Goal: Task Accomplishment & Management: Manage account settings

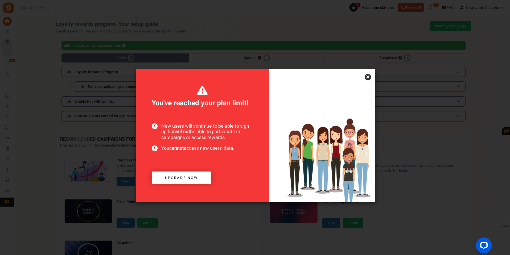
click at [368, 75] on link "×" at bounding box center [368, 77] width 6 height 6
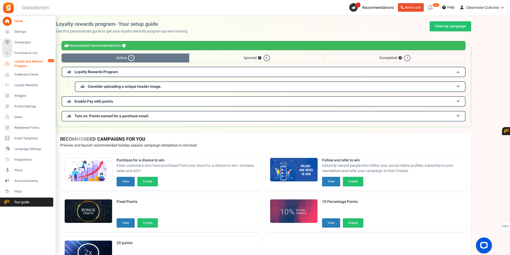
click at [22, 61] on span "Loyalty and Referral Program" at bounding box center [33, 63] width 39 height 9
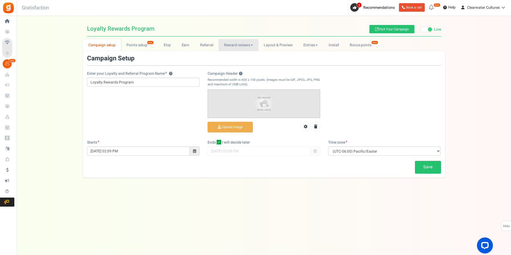
click at [246, 48] on link "Reward reviews" at bounding box center [239, 45] width 40 height 12
click at [231, 55] on link "LOOX" at bounding box center [240, 57] width 43 height 8
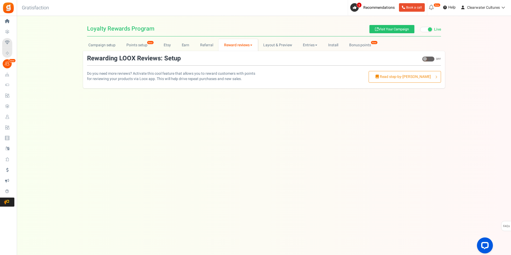
click at [234, 42] on link "Reward reviews" at bounding box center [238, 45] width 39 height 12
click at [233, 63] on link "[DOMAIN_NAME]" at bounding box center [240, 65] width 43 height 8
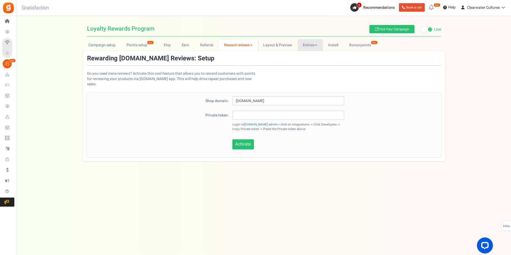
click at [308, 43] on link "Entries" at bounding box center [310, 45] width 25 height 12
click at [308, 63] on link "Referral entries" at bounding box center [319, 65] width 43 height 8
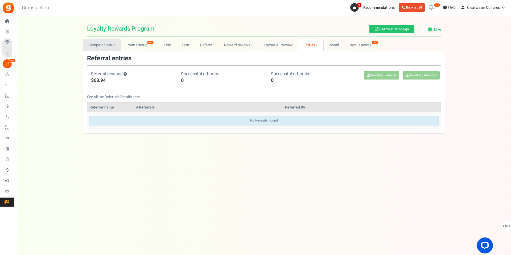
click at [95, 44] on link "Campaign setup" at bounding box center [102, 45] width 38 height 12
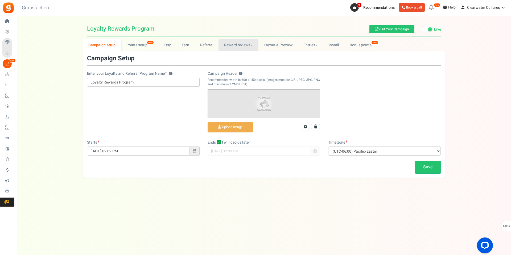
click at [241, 46] on link "Reward reviews" at bounding box center [239, 45] width 40 height 12
click at [203, 42] on link "Referral" at bounding box center [207, 45] width 24 height 12
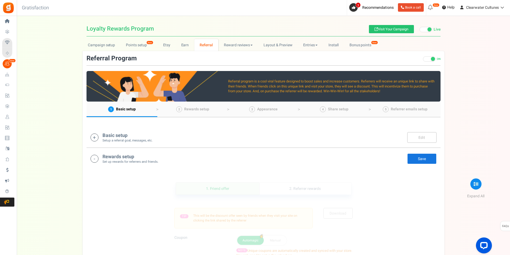
click at [95, 139] on icon at bounding box center [95, 138] width 8 height 8
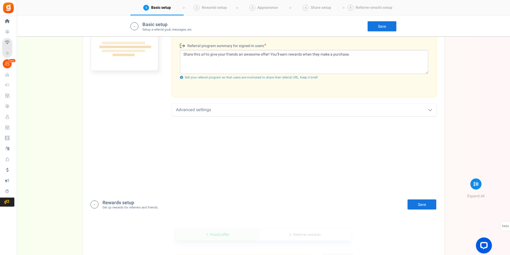
scroll to position [218, 0]
click at [192, 112] on div "Advanced settings" at bounding box center [304, 109] width 265 height 13
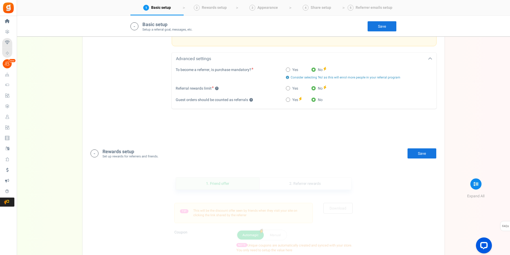
scroll to position [271, 0]
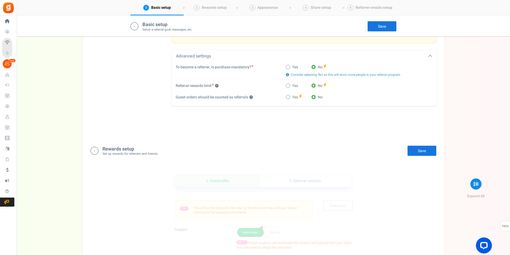
click at [120, 150] on h4 "Rewards setup" at bounding box center [131, 149] width 56 height 5
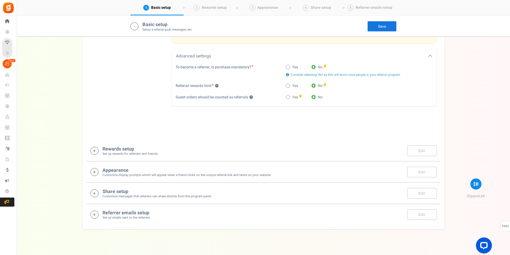
click at [94, 148] on icon at bounding box center [95, 151] width 8 height 8
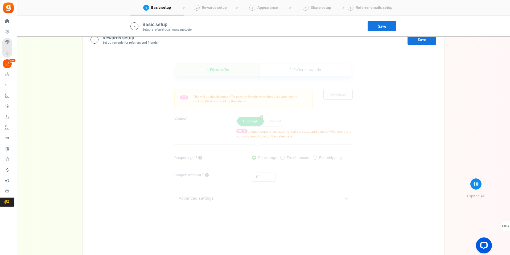
scroll to position [396, 0]
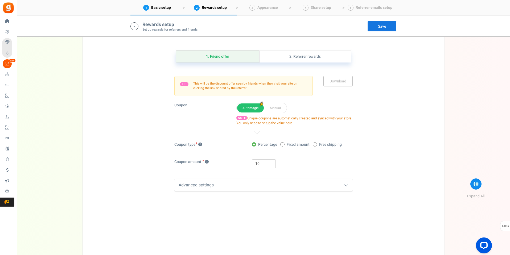
click at [201, 184] on div "Advanced settings" at bounding box center [263, 185] width 178 height 13
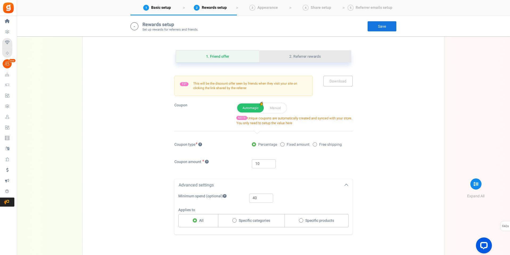
click at [294, 54] on link "2. Referrer rewards" at bounding box center [305, 57] width 92 height 12
